Goal: Information Seeking & Learning: Learn about a topic

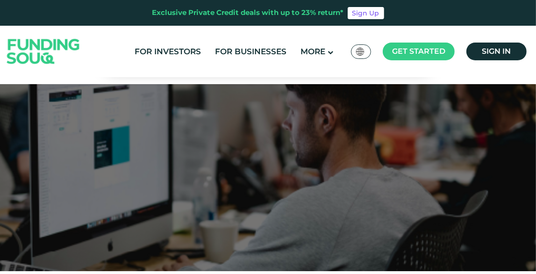
click at [54, 59] on img at bounding box center [44, 51] width 92 height 47
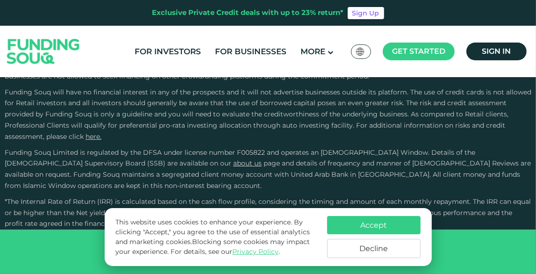
scroll to position [1403, 0]
type tc-range-slider "4"
